Goal: Obtain resource: Obtain resource

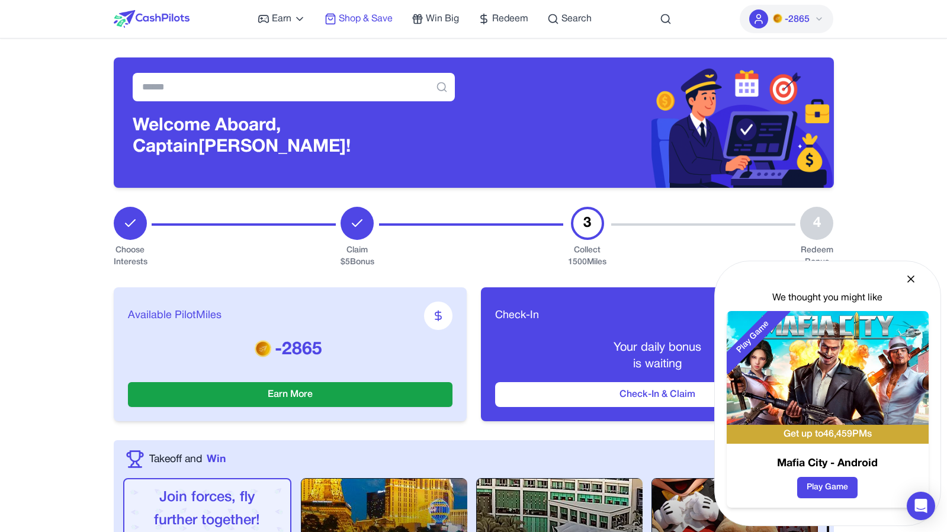
click at [373, 21] on span "Shop & Save" at bounding box center [366, 19] width 54 height 14
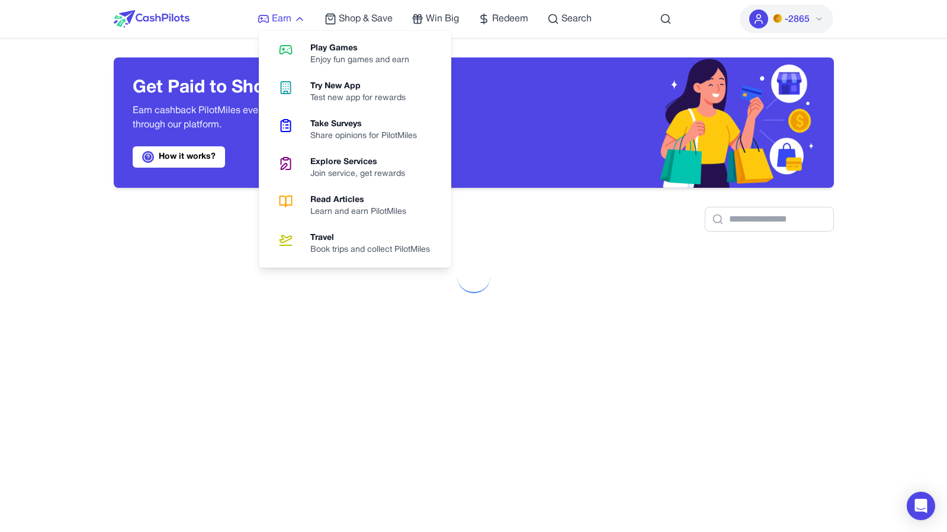
click at [283, 20] on span "Earn" at bounding box center [282, 19] width 20 height 14
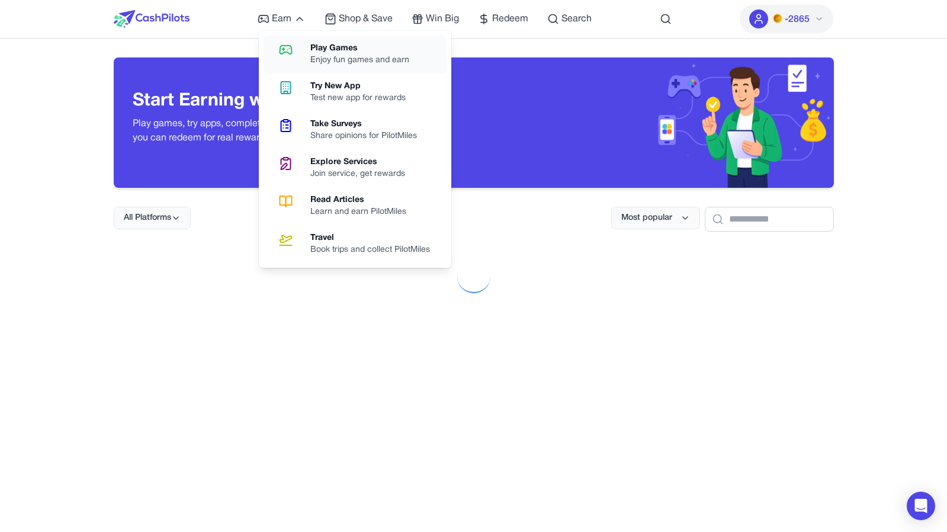
click at [296, 46] on icon at bounding box center [286, 50] width 30 height 14
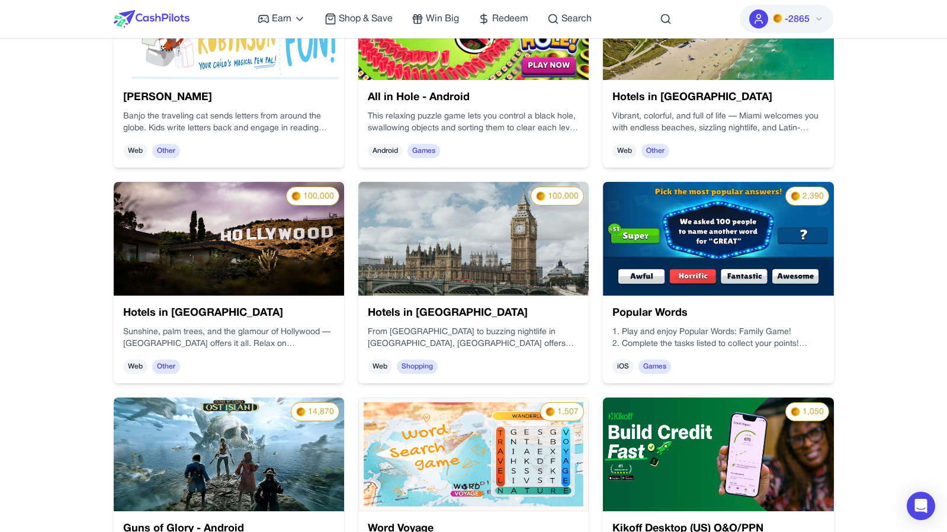
scroll to position [1430, 0]
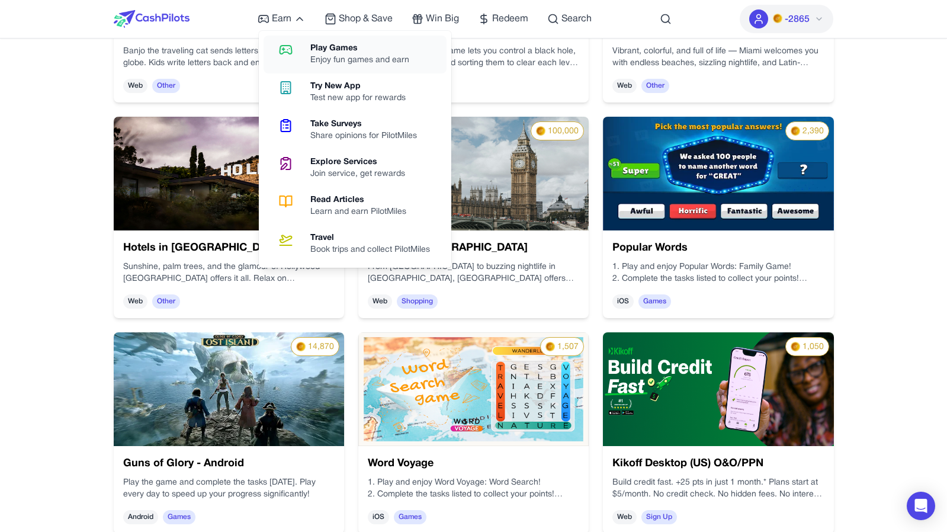
click at [302, 50] on link "Play Games Enjoy fun games and earn" at bounding box center [355, 55] width 183 height 38
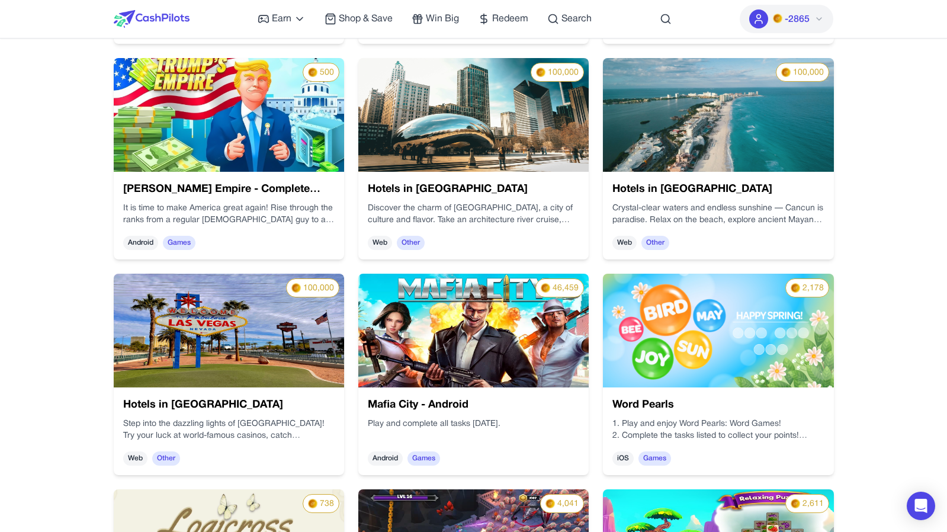
scroll to position [2325, 0]
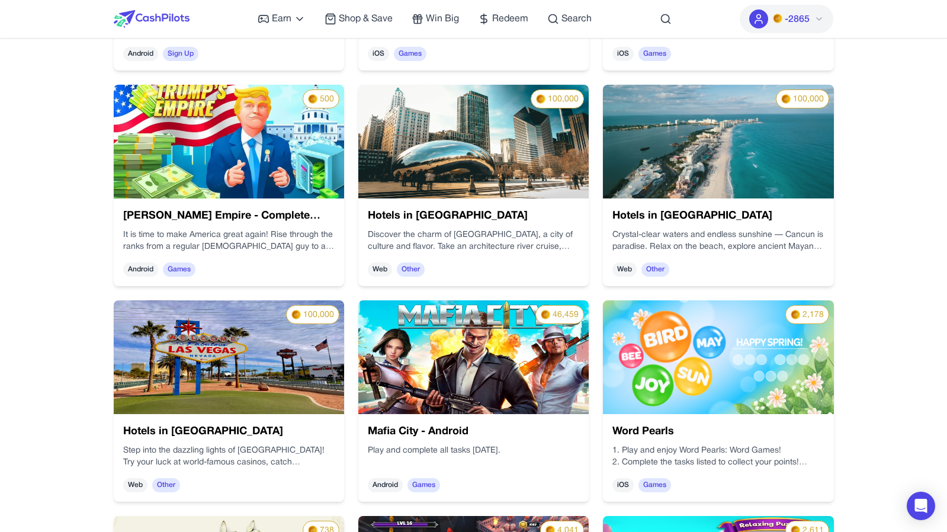
click at [292, 163] on img at bounding box center [229, 142] width 230 height 114
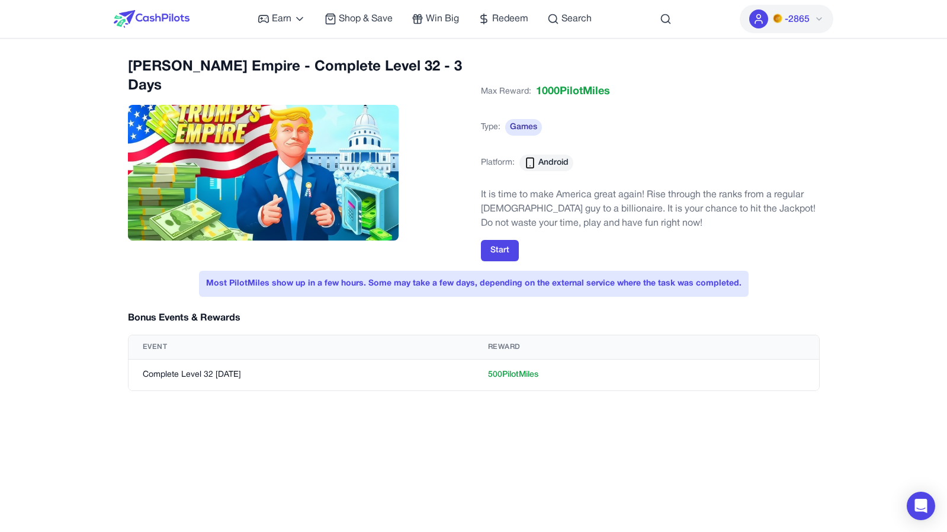
click at [177, 14] on img at bounding box center [152, 19] width 76 height 18
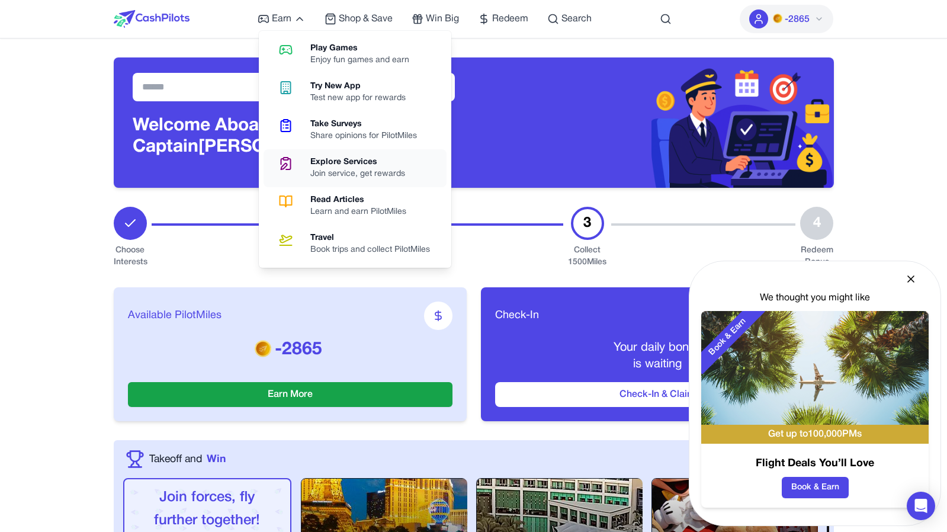
click at [360, 165] on div "Explore Services" at bounding box center [362, 162] width 104 height 12
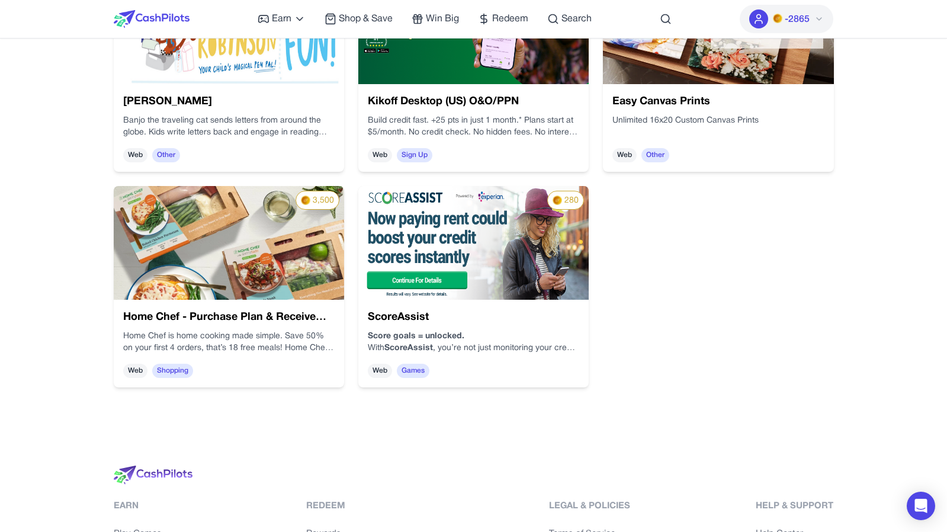
scroll to position [498, 0]
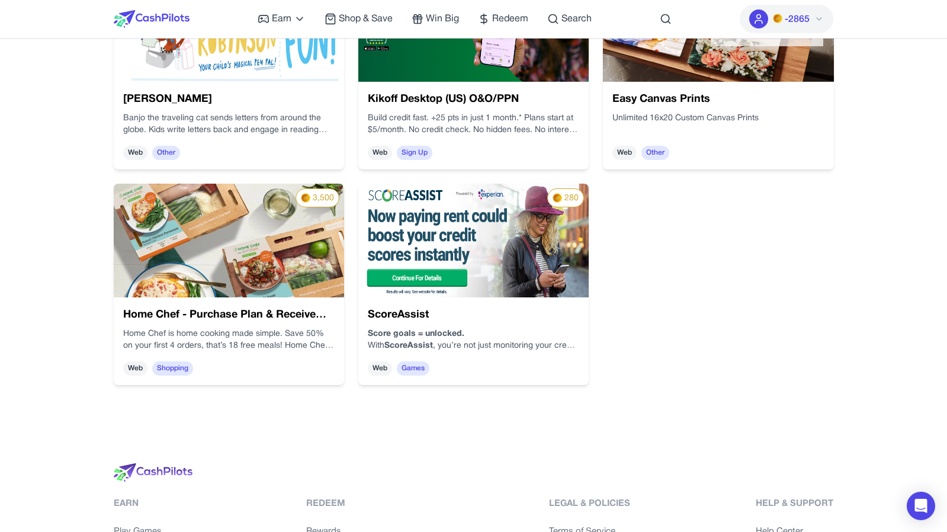
click at [302, 243] on img at bounding box center [229, 241] width 230 height 114
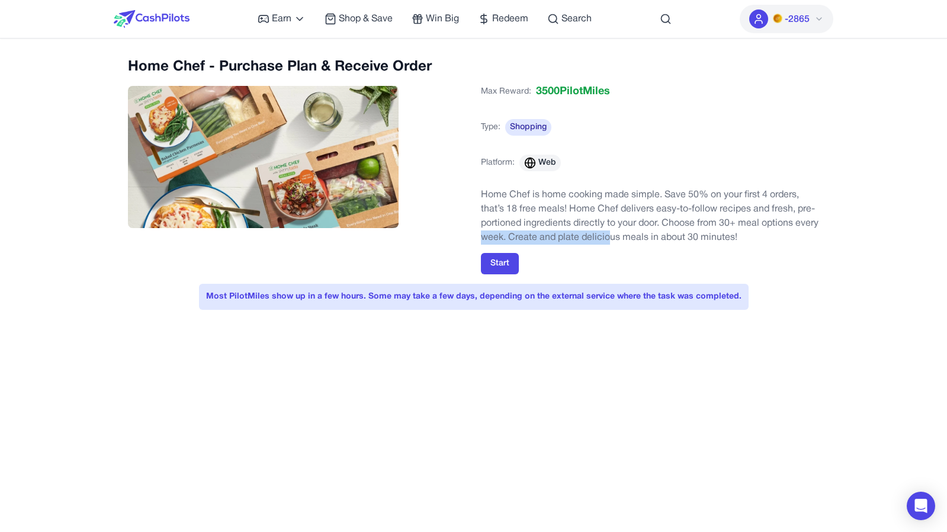
drag, startPoint x: 476, startPoint y: 240, endPoint x: 607, endPoint y: 241, distance: 130.3
click at [607, 241] on div "Home Chef - Purchase Plan & Receive Order Max Reward: 3500 PilotMiles Type: Sho…" at bounding box center [474, 165] width 692 height 217
click at [607, 241] on p "Home Chef is home cooking made simple. Save 50% on your first 4 orders, that’s …" at bounding box center [650, 216] width 339 height 57
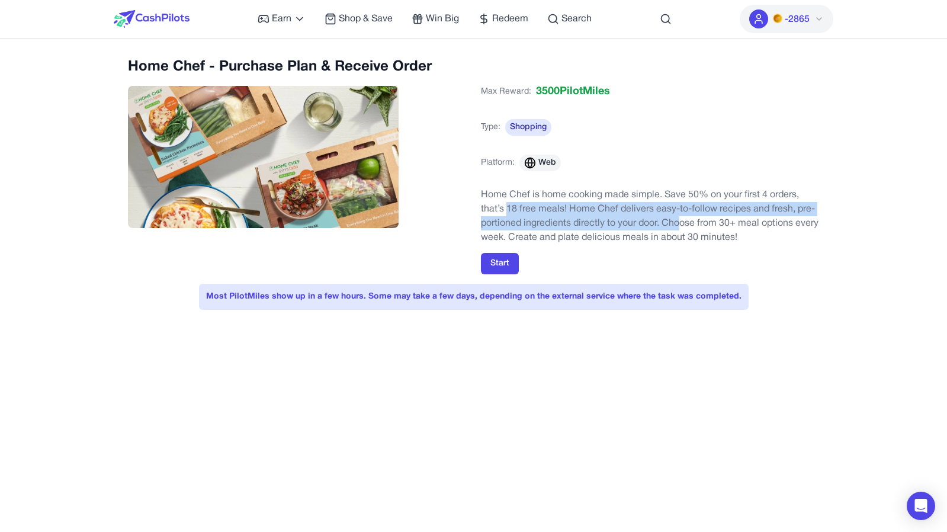
drag, startPoint x: 505, startPoint y: 207, endPoint x: 678, endPoint y: 223, distance: 173.1
click at [678, 223] on p "Home Chef is home cooking made simple. Save 50% on your first 4 orders, that’s …" at bounding box center [650, 216] width 339 height 57
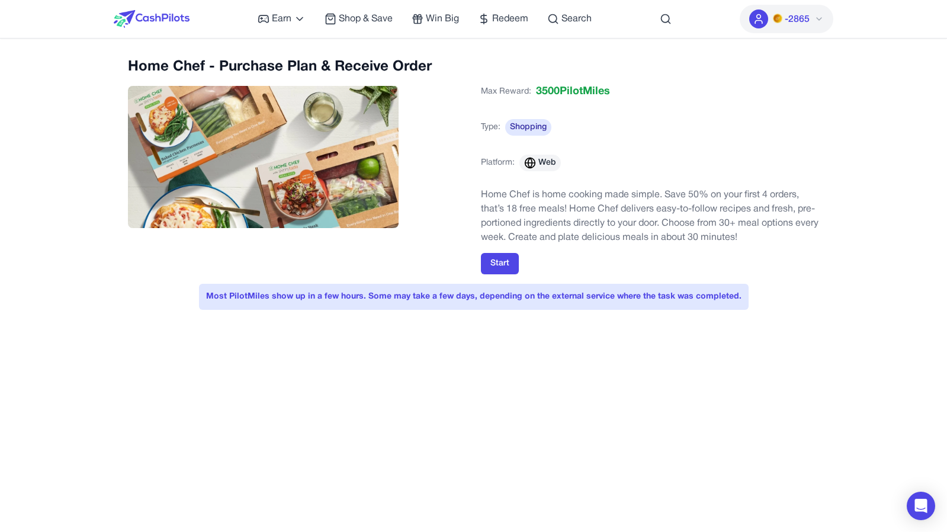
click at [168, 19] on img at bounding box center [152, 19] width 76 height 18
